Goal: Use online tool/utility: Utilize a website feature to perform a specific function

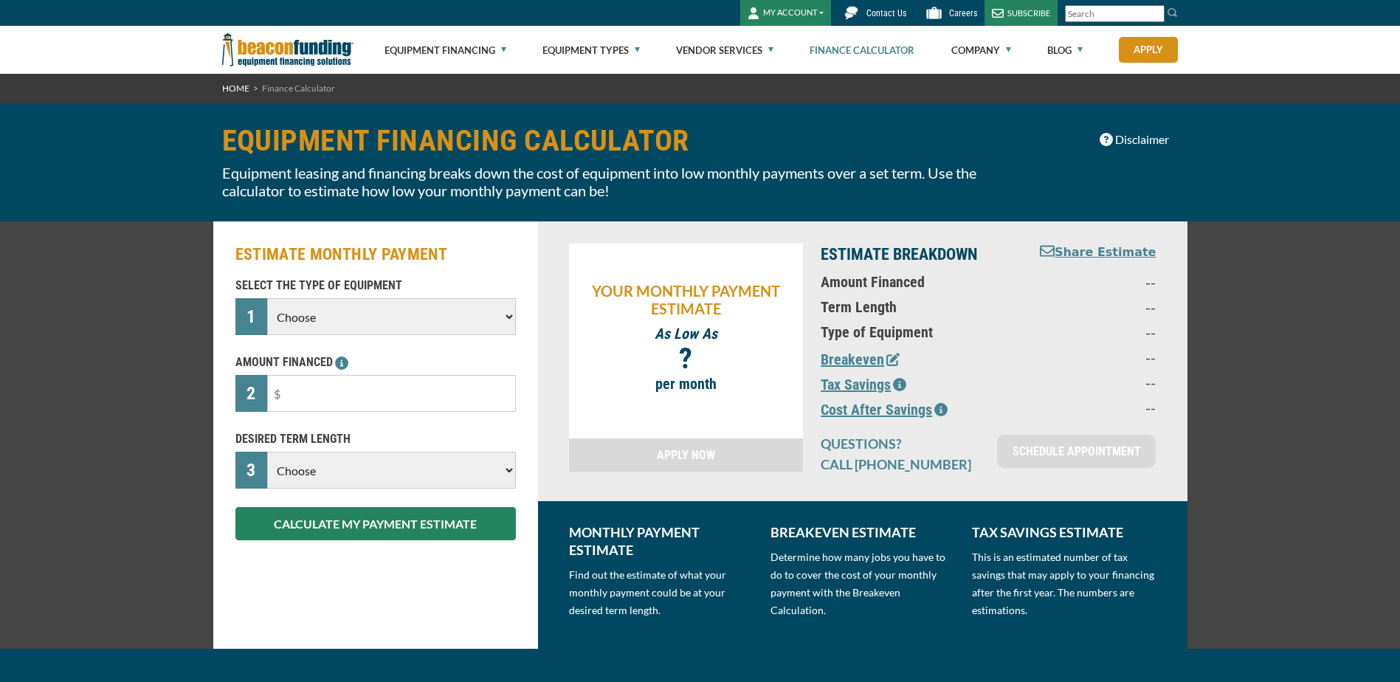
drag, startPoint x: 0, startPoint y: 0, endPoint x: 307, endPoint y: 481, distance: 570.3
click at [307, 481] on select "Choose 36 Months 48 Months 60 Months" at bounding box center [391, 470] width 248 height 37
click at [282, 426] on div "SELECT THE TYPE OF EQUIPMENT 1 Choose Backhoe Boom/Bucket Truck Chipper Commerc…" at bounding box center [376, 409] width 298 height 264
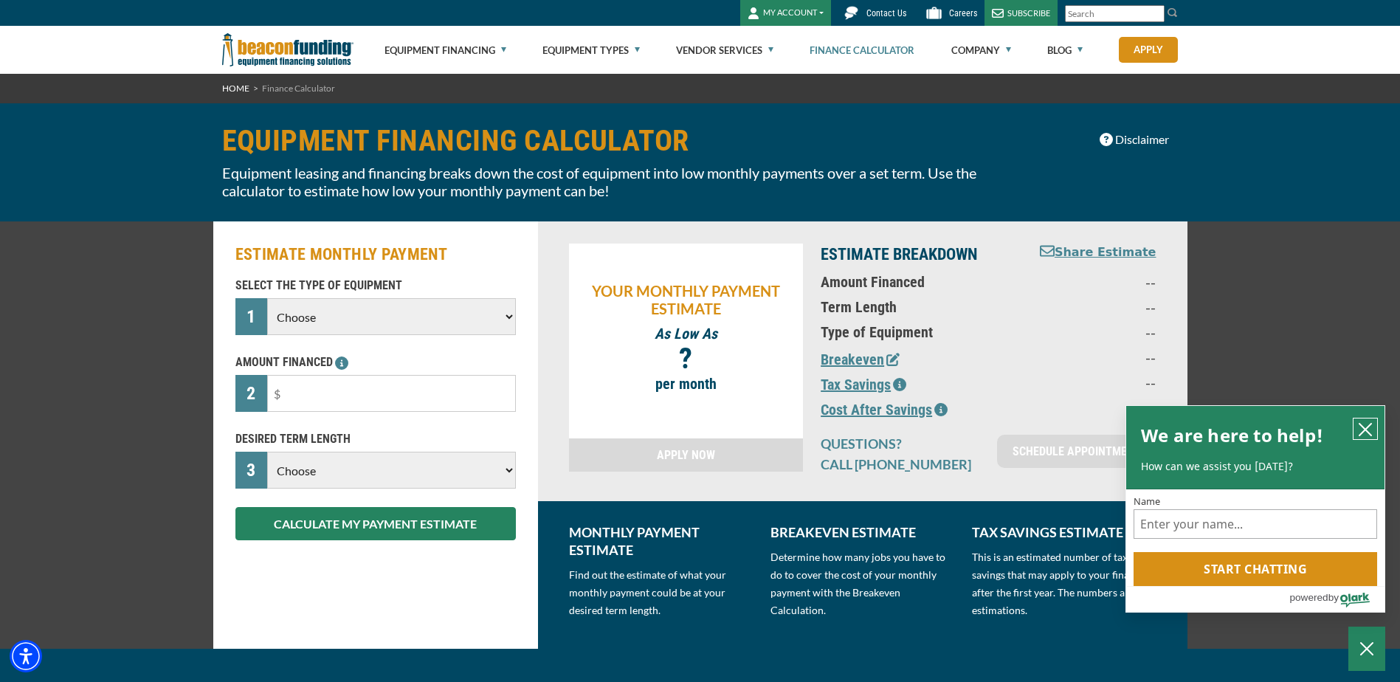
click at [1374, 422] on button "close chatbox" at bounding box center [1366, 429] width 24 height 21
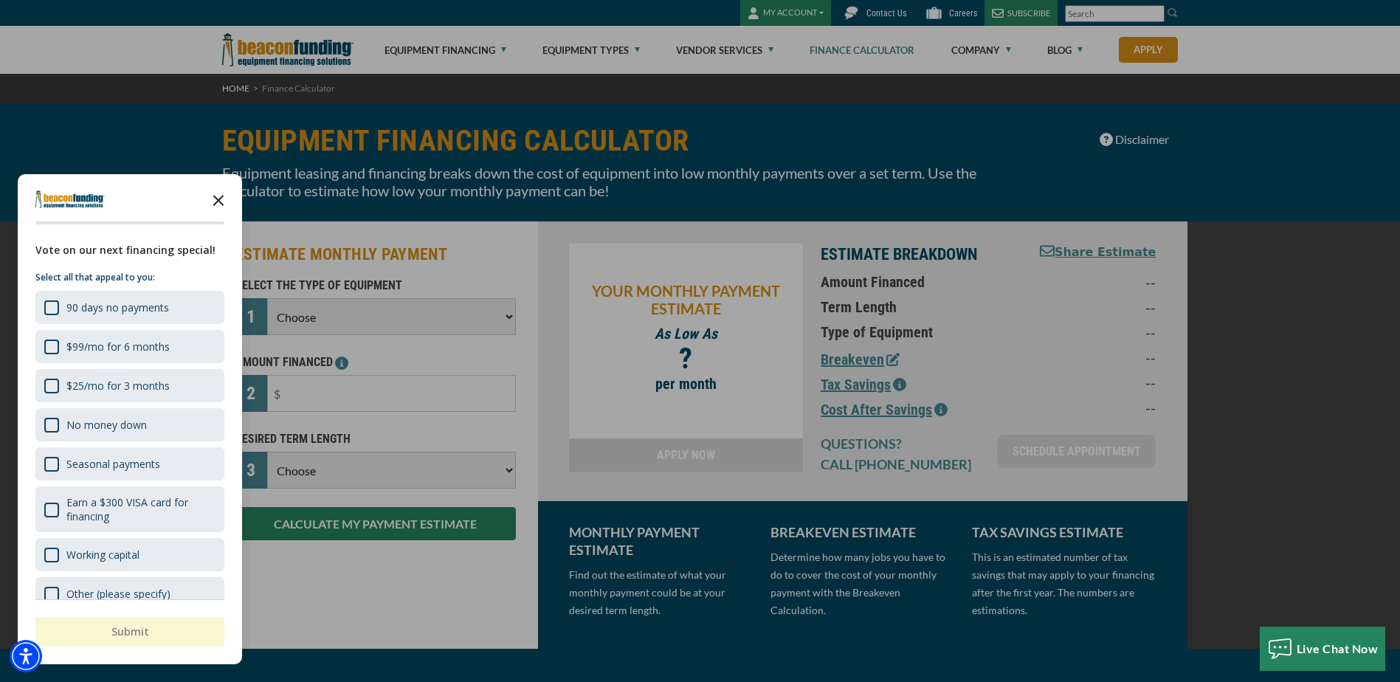
click at [224, 201] on icon "Close the survey" at bounding box center [219, 200] width 30 height 30
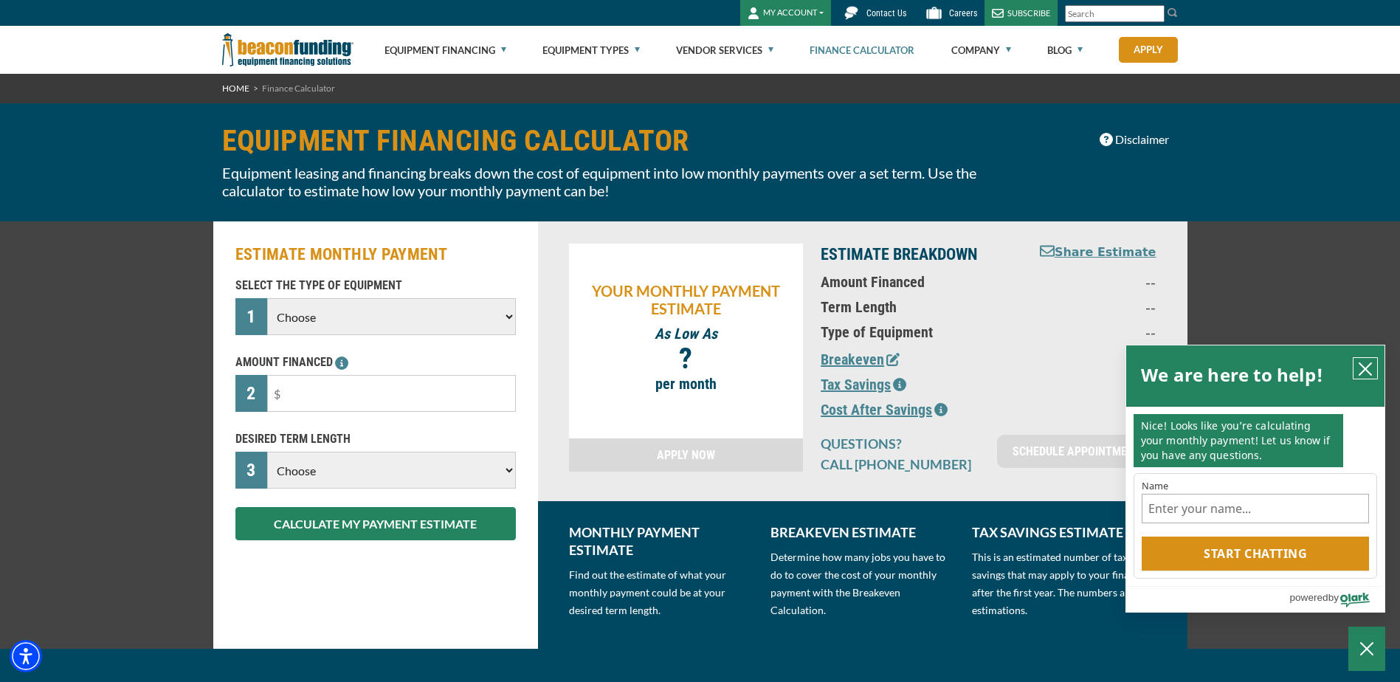
click at [1377, 376] on button "close chatbox" at bounding box center [1366, 368] width 24 height 21
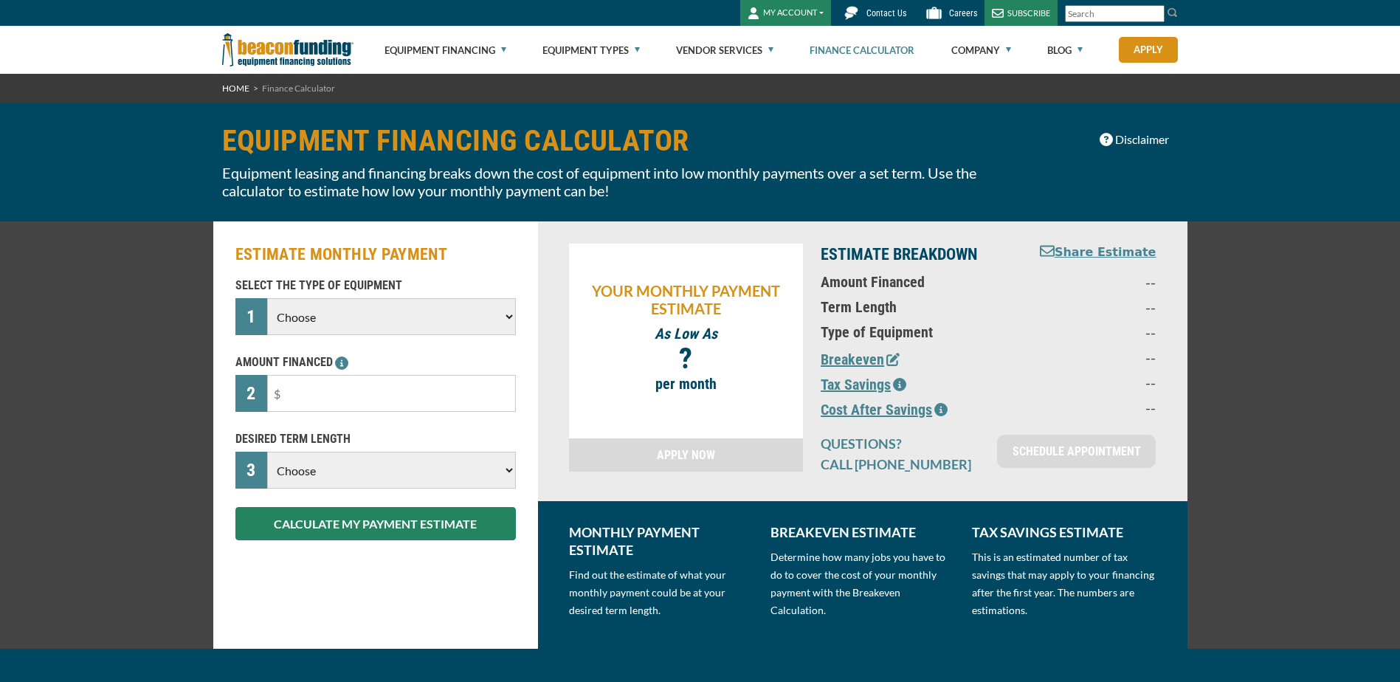
click at [337, 311] on select "Choose Backhoe Boom/Bucket Truck Chipper Commercial Mower Crane DTG/DTF Printin…" at bounding box center [391, 316] width 248 height 37
click at [286, 365] on p "AMOUNT FINANCED" at bounding box center [375, 363] width 281 height 18
click at [290, 390] on input "text" at bounding box center [391, 393] width 248 height 37
type input "$30,000"
click at [312, 476] on select "Choose 36 Months 48 Months 60 Months" at bounding box center [391, 470] width 248 height 37
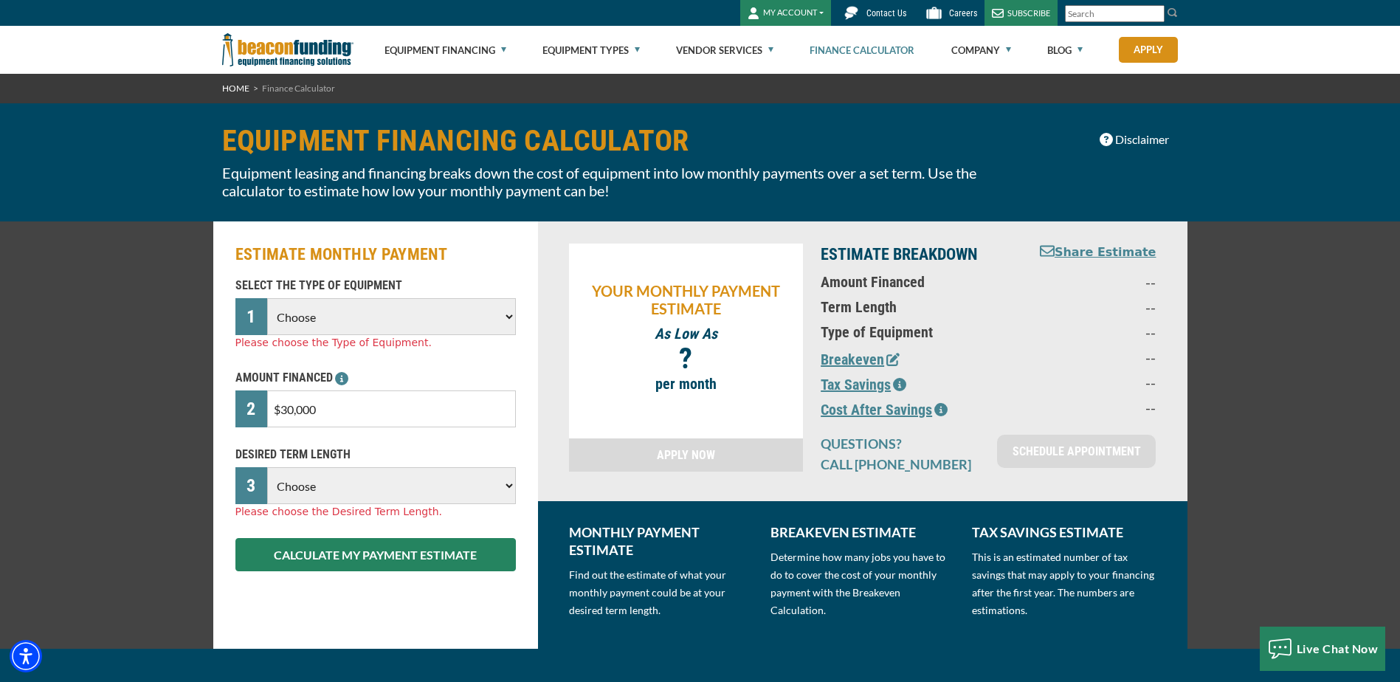
select select "36"
click at [267, 467] on select "Choose 36 Months 48 Months 60 Months" at bounding box center [391, 485] width 248 height 37
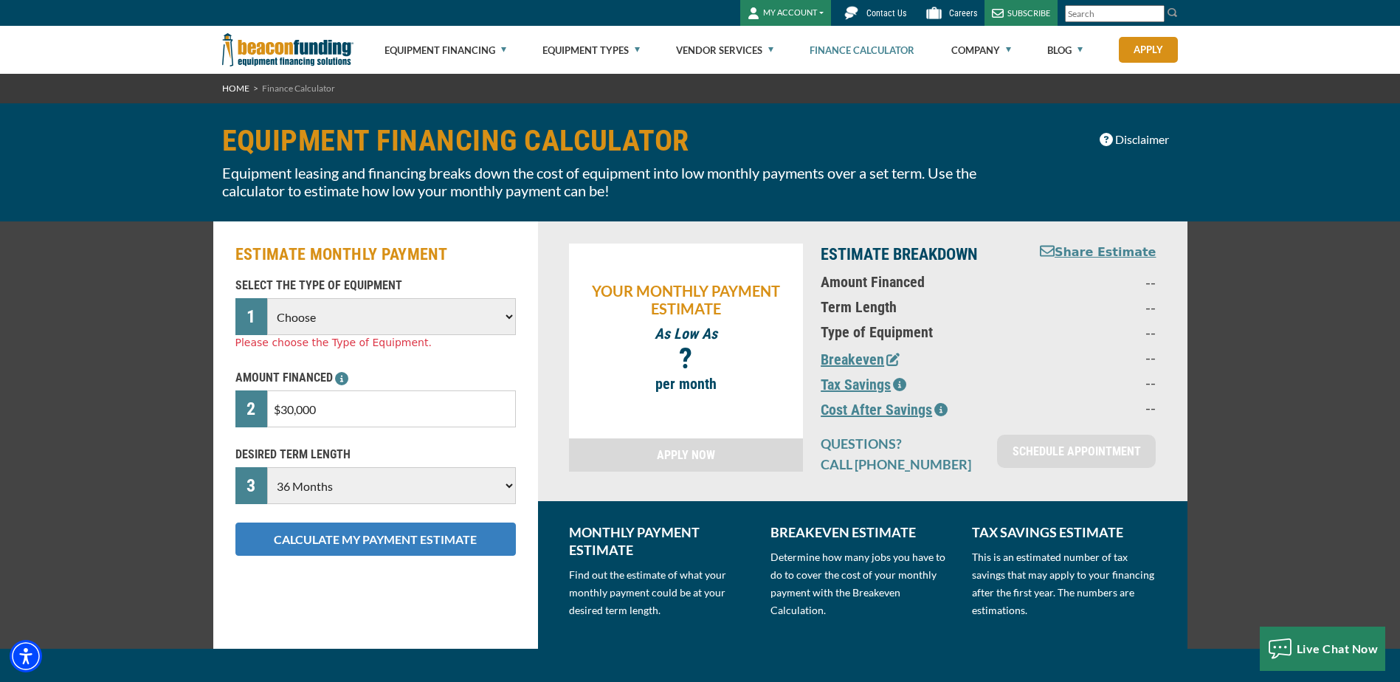
click at [315, 546] on button "CALCULATE MY PAYMENT ESTIMATE" at bounding box center [375, 539] width 281 height 33
click at [383, 533] on button "CALCULATE MY PAYMENT ESTIMATE" at bounding box center [375, 539] width 281 height 33
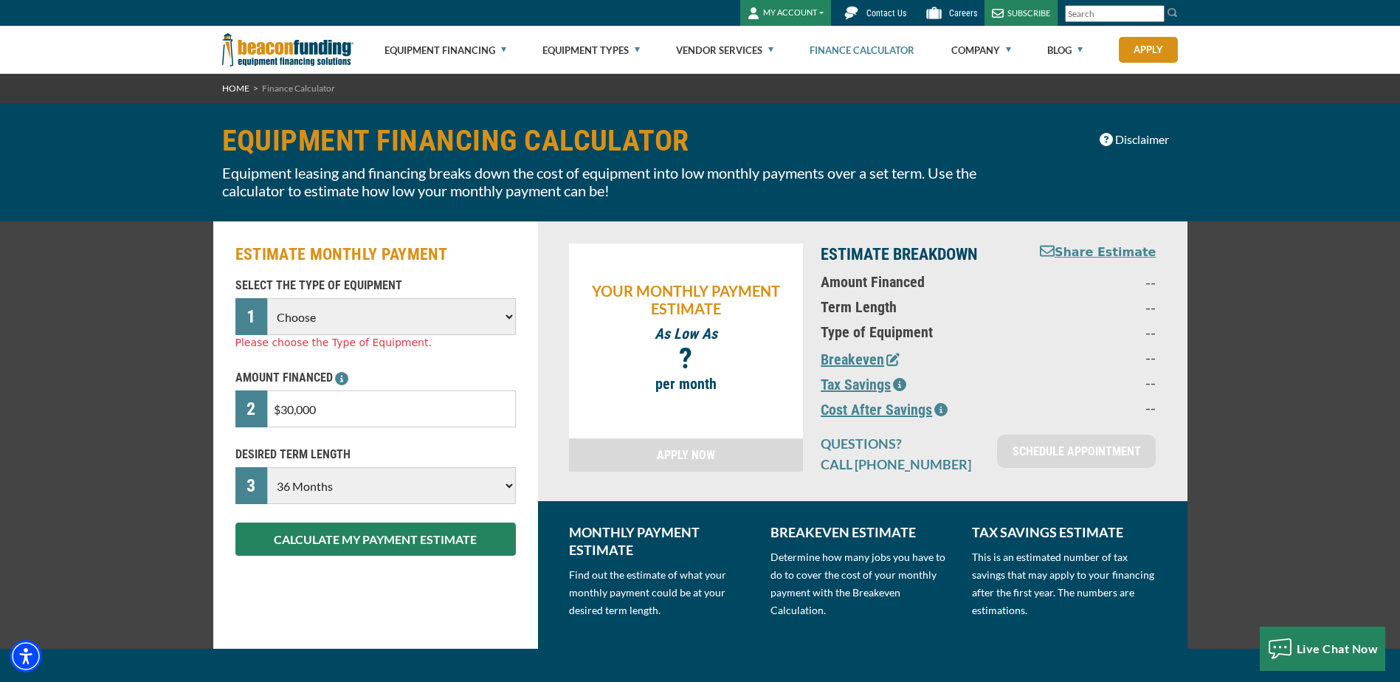
click at [333, 320] on select "Choose Backhoe Boom/Bucket Truck Chipper Commercial Mower Crane DTG/DTF Printin…" at bounding box center [391, 316] width 248 height 37
click at [267, 298] on select "Choose Backhoe Boom/Bucket Truck Chipper Commercial Mower Crane DTG/DTF Printin…" at bounding box center [391, 316] width 248 height 37
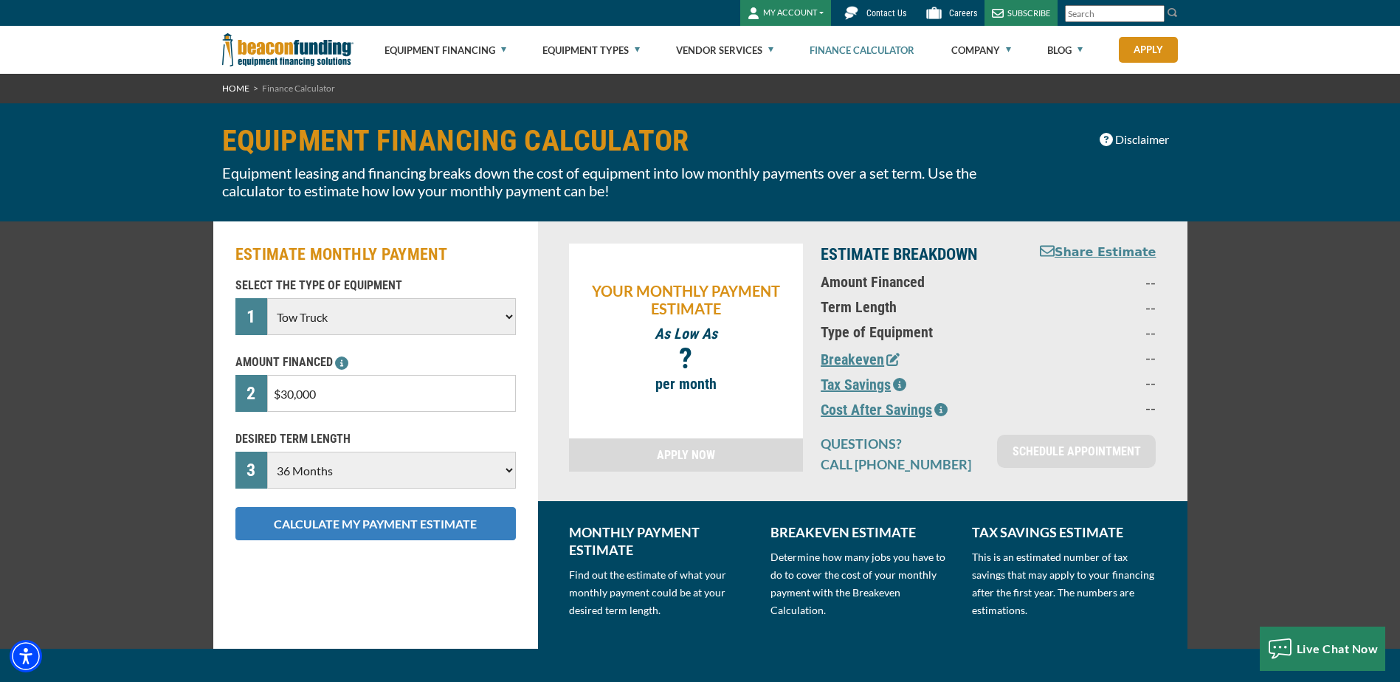
click at [373, 514] on button "CALCULATE MY PAYMENT ESTIMATE" at bounding box center [375, 523] width 281 height 33
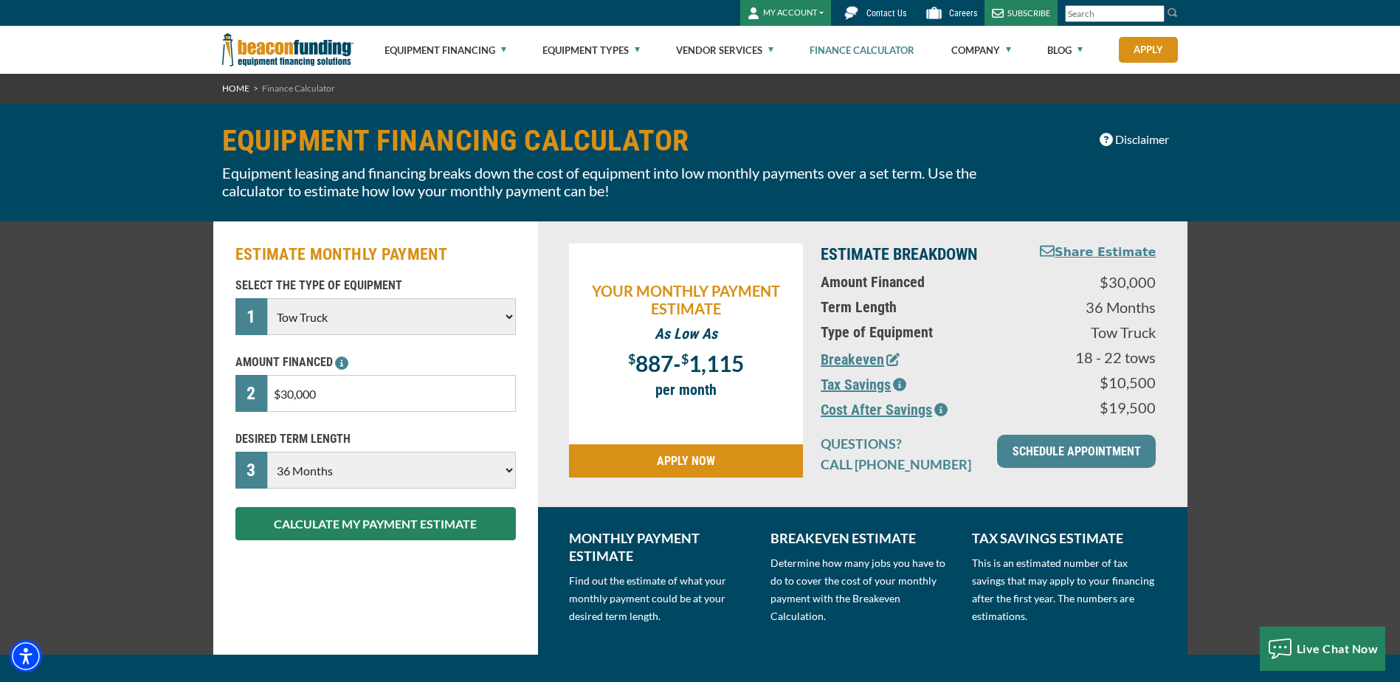
click at [345, 321] on select "Choose Backhoe Boom/Bucket Truck Chipper Commercial Mower Crane DTG/DTF Printin…" at bounding box center [391, 316] width 248 height 37
click at [267, 298] on select "Choose Backhoe Boom/Bucket Truck Chipper Commercial Mower Crane DTG/DTF Printin…" at bounding box center [391, 316] width 248 height 37
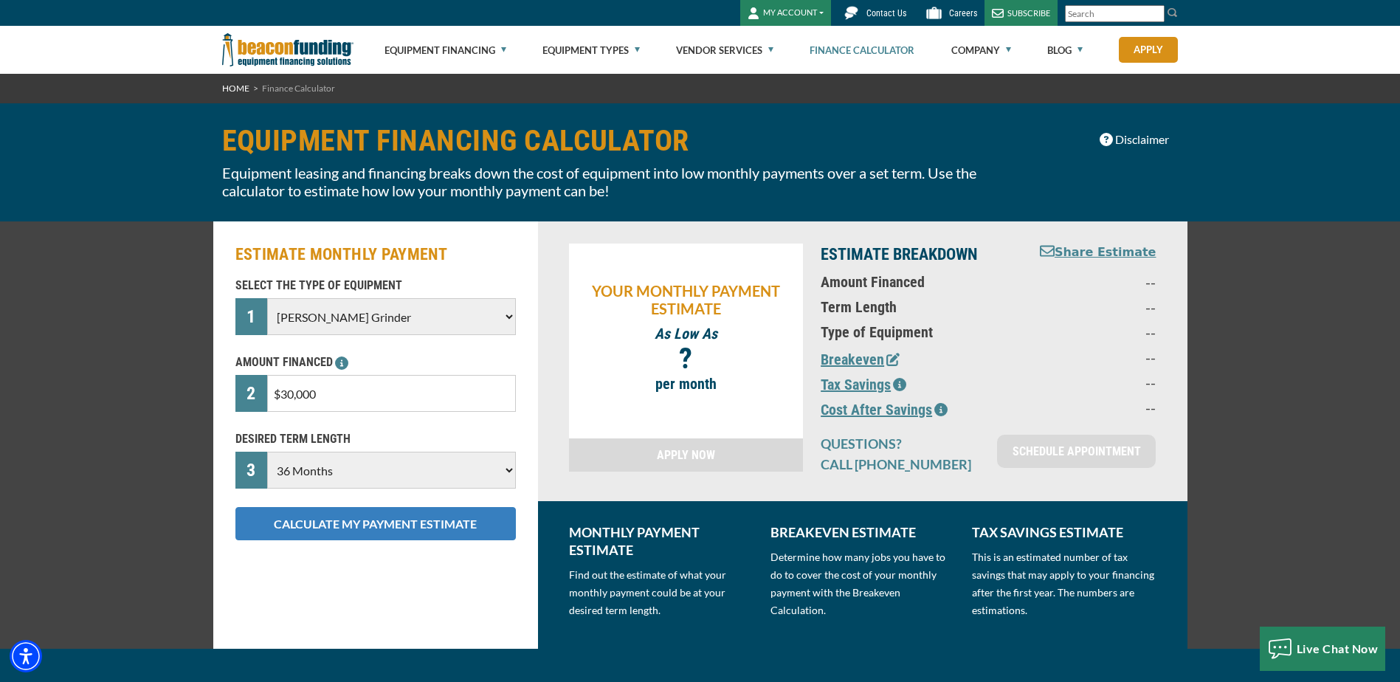
click at [385, 518] on button "CALCULATE MY PAYMENT ESTIMATE" at bounding box center [375, 523] width 281 height 33
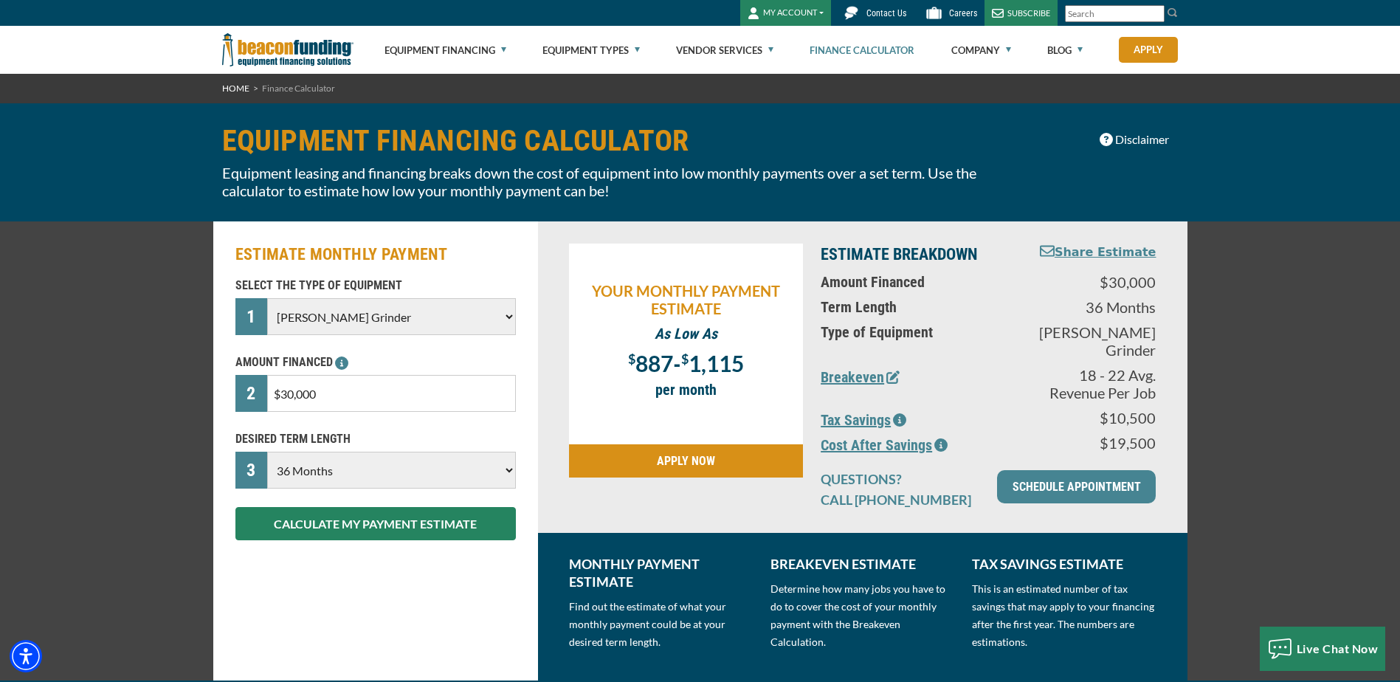
click at [365, 317] on select "Choose Backhoe Boom/Bucket Truck Chipper Commercial Mower Crane DTG/DTF Printin…" at bounding box center [391, 316] width 248 height 37
select select "5"
click at [267, 298] on select "Choose Backhoe Boom/Bucket Truck Chipper Commercial Mower Crane DTG/DTF Printin…" at bounding box center [391, 316] width 248 height 37
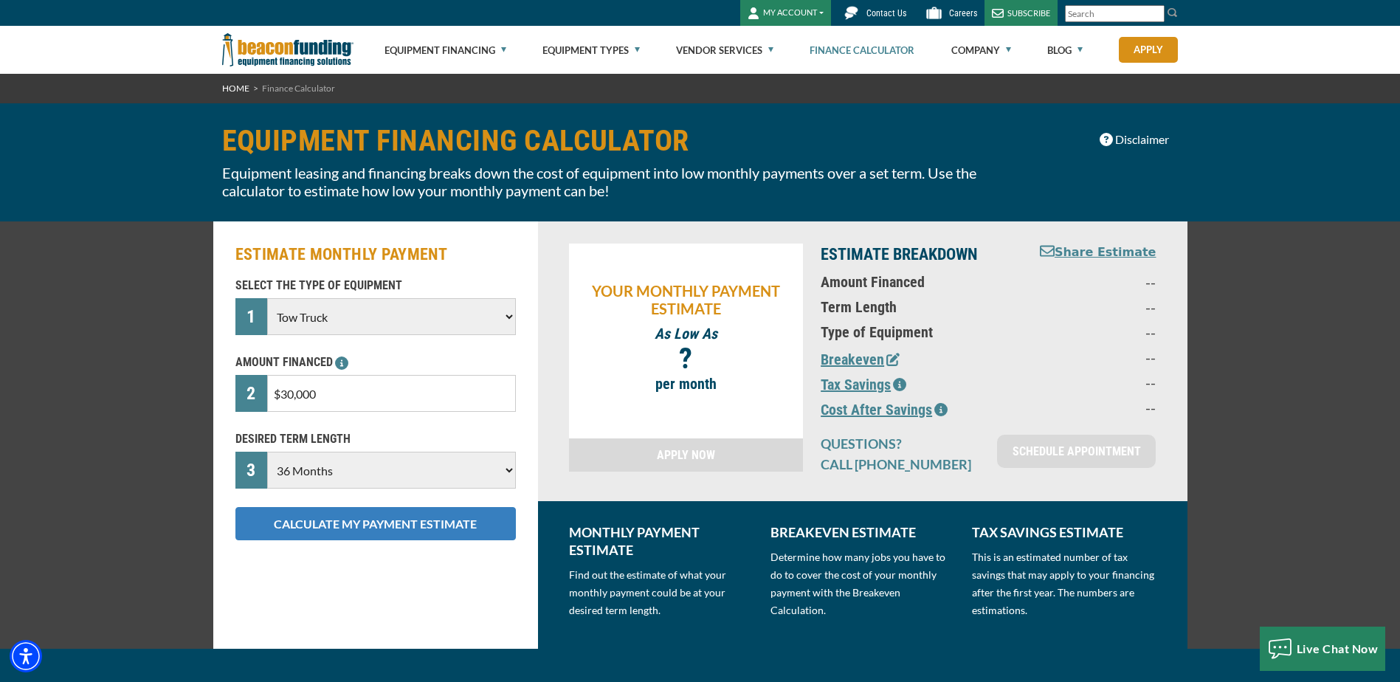
click at [372, 530] on button "CALCULATE MY PAYMENT ESTIMATE" at bounding box center [375, 523] width 281 height 33
